Goal: Task Accomplishment & Management: Manage account settings

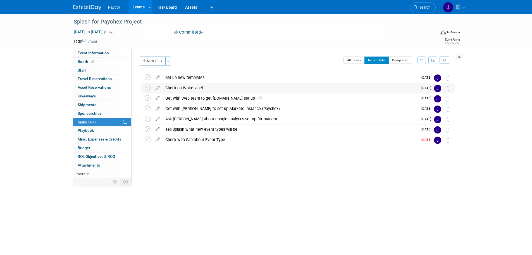
click at [181, 88] on div "Check on White label" at bounding box center [291, 88] width 256 height 10
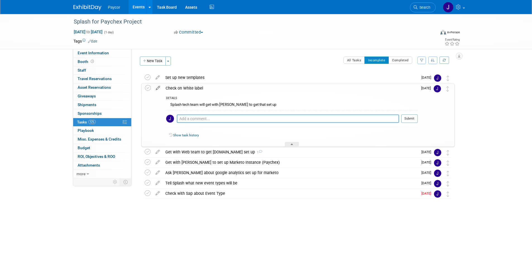
click at [159, 89] on icon at bounding box center [158, 86] width 10 height 7
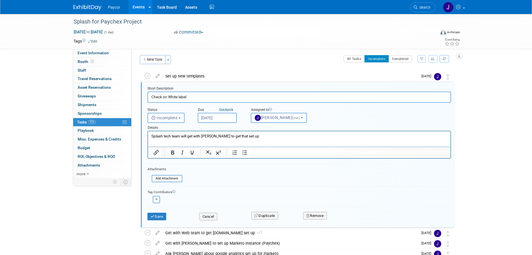
click at [168, 96] on input "Check on White label" at bounding box center [300, 96] width 304 height 11
type input "Check on Email White label"
click at [163, 217] on button "Save" at bounding box center [157, 216] width 19 height 8
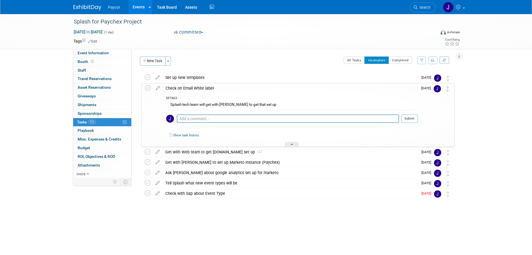
click at [163, 217] on div "Splash for Paychex Project [DATE] to [DATE] (Going) Set up new templates Pro ti…" at bounding box center [297, 146] width 316 height 149
